Goal: Information Seeking & Learning: Learn about a topic

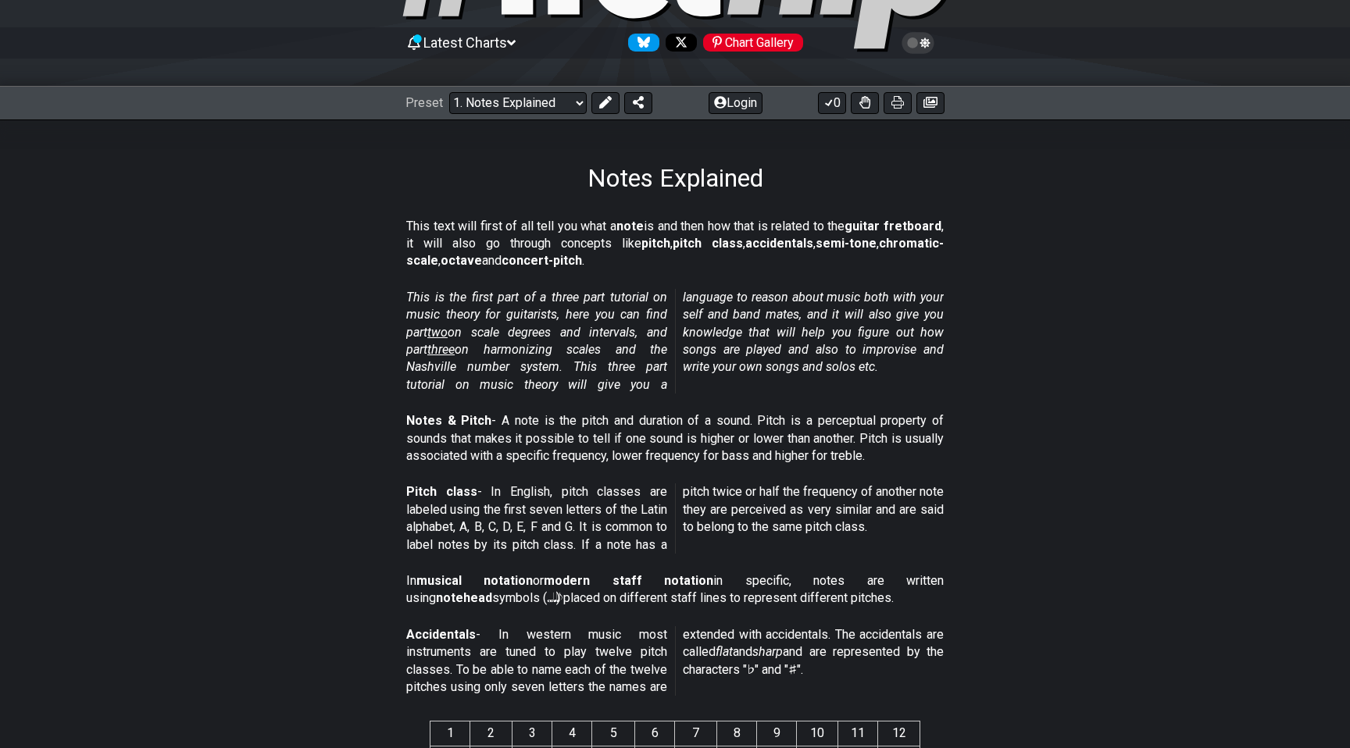
scroll to position [82, 0]
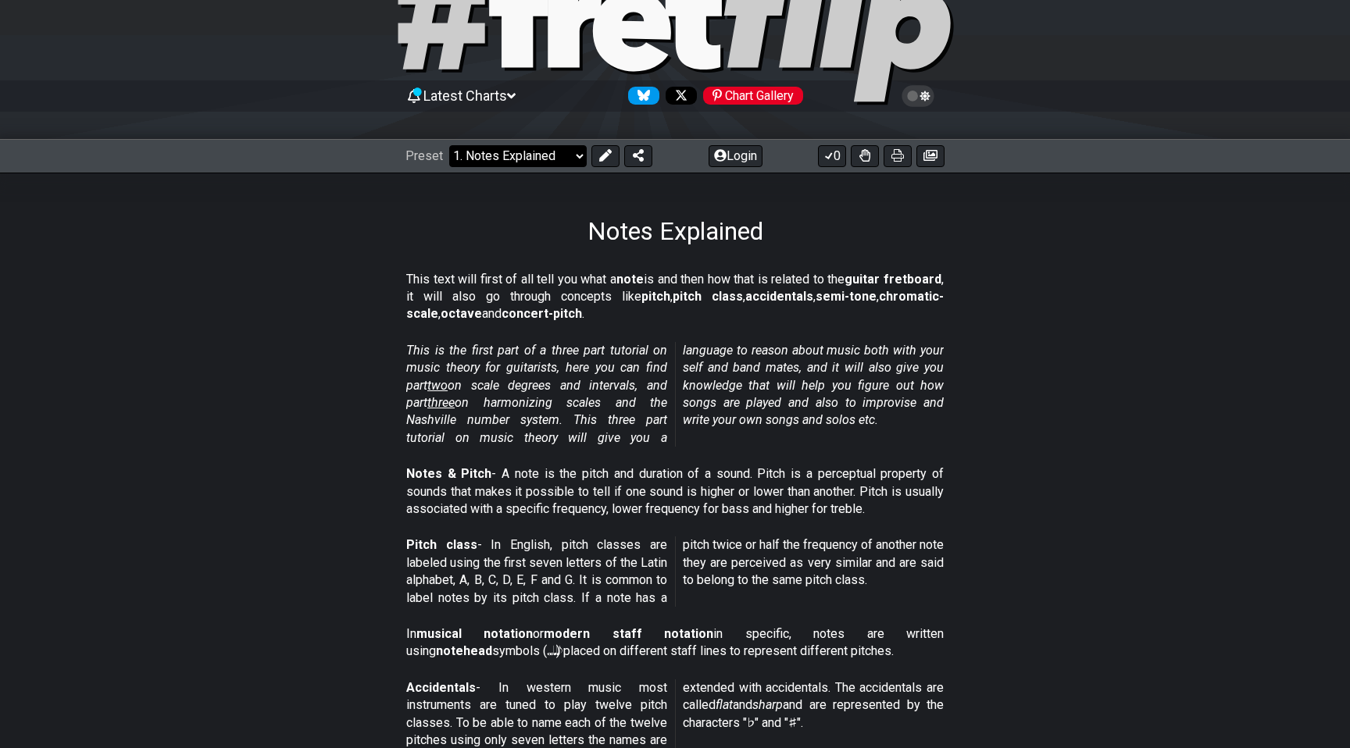
click at [566, 152] on select "Welcome to #fretflip! Initial Preset Custom Preset Minor Pentatonic Major Penta…" at bounding box center [517, 156] width 137 height 22
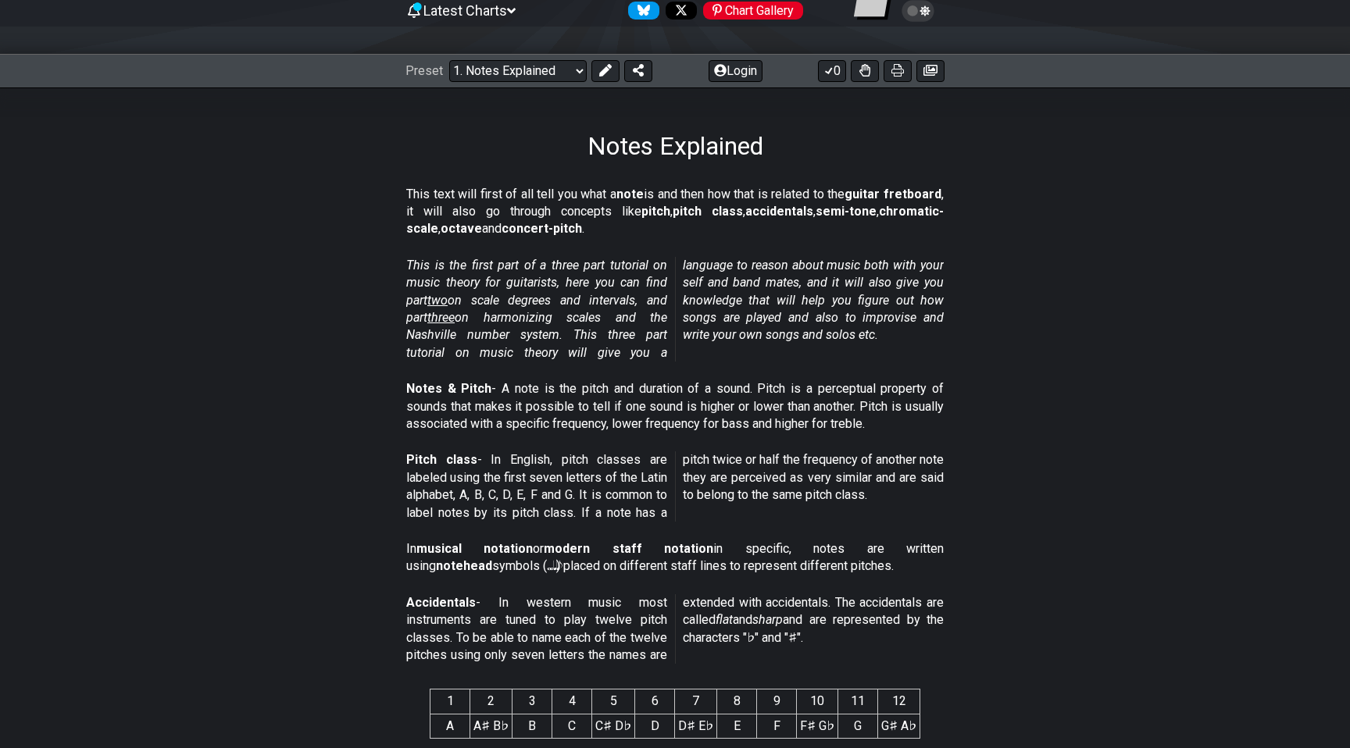
scroll to position [0, 0]
